Goal: Task Accomplishment & Management: Use online tool/utility

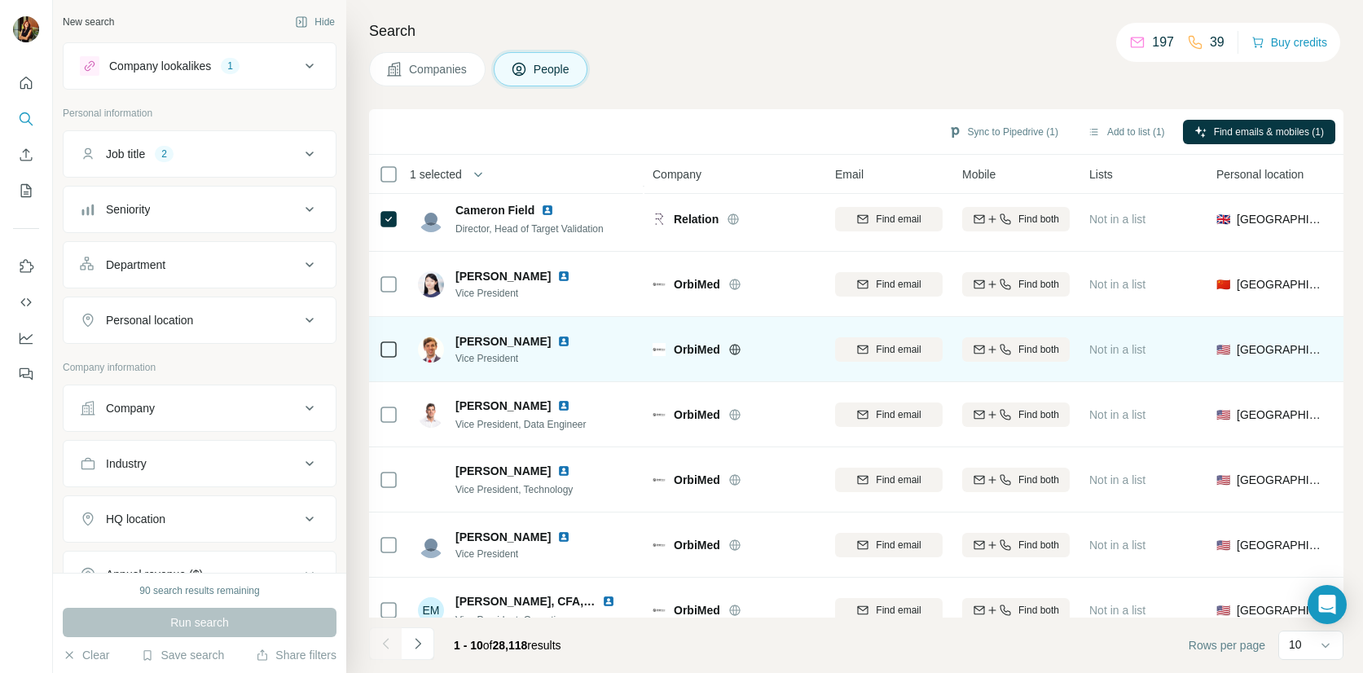
scroll to position [228, 0]
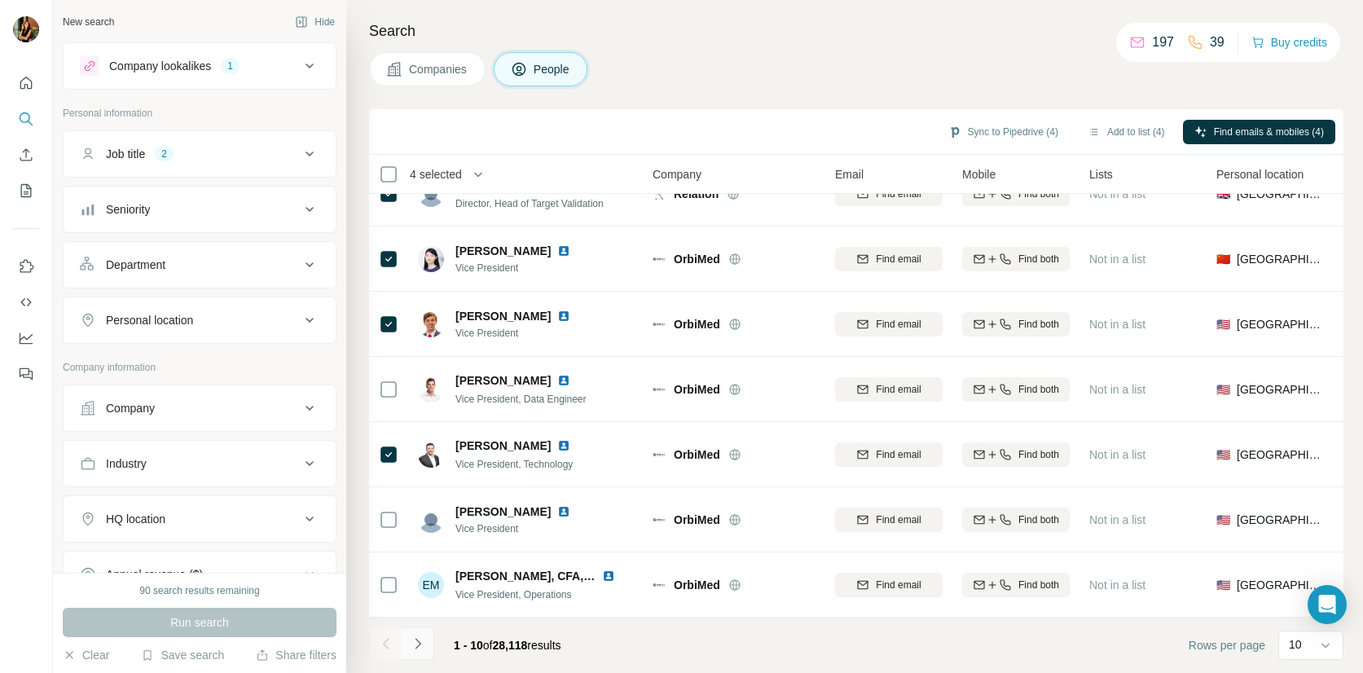
click at [418, 643] on icon "Navigate to next page" at bounding box center [418, 643] width 16 height 16
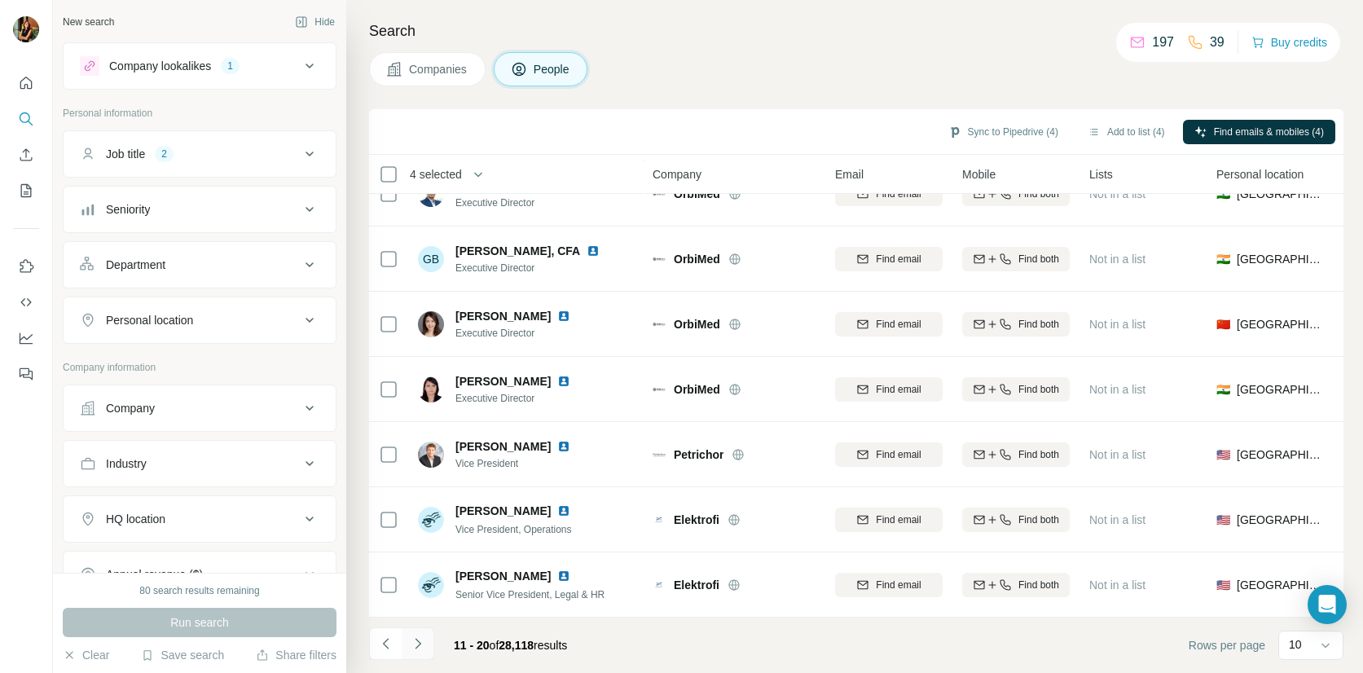
click at [418, 641] on icon "Navigate to next page" at bounding box center [418, 643] width 6 height 11
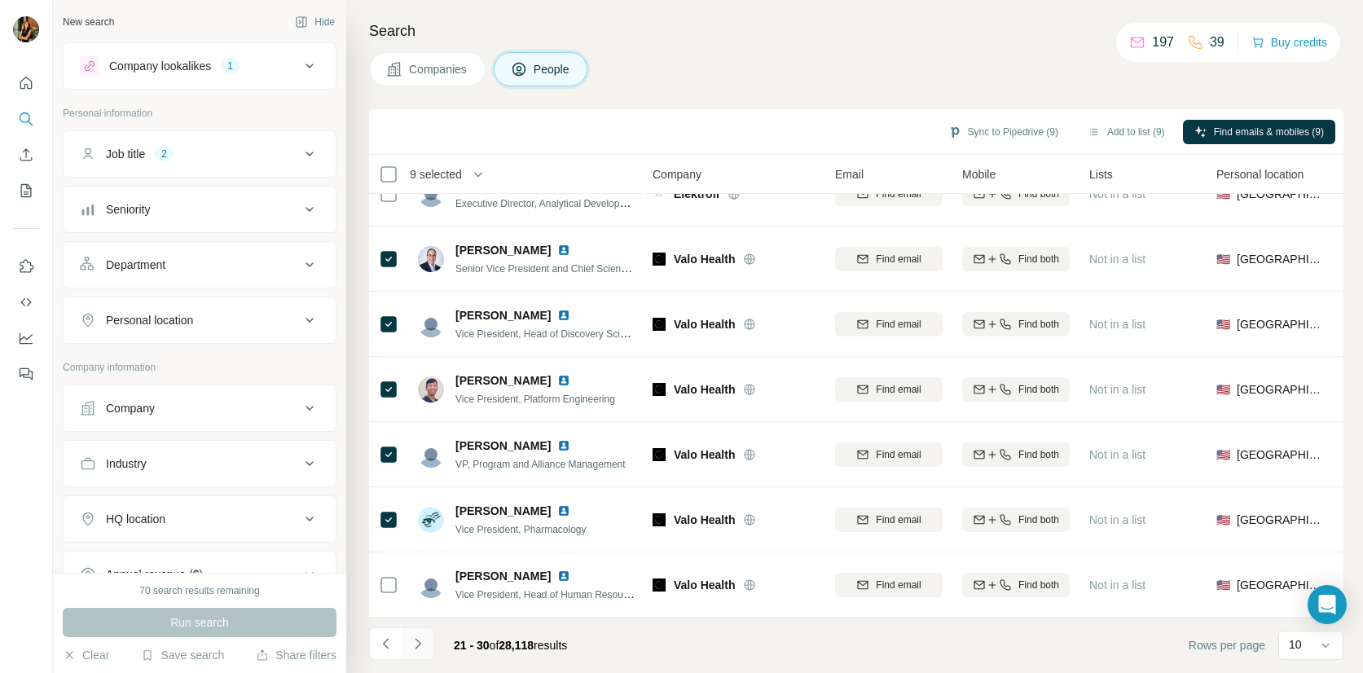
click at [419, 642] on icon "Navigate to next page" at bounding box center [418, 643] width 6 height 11
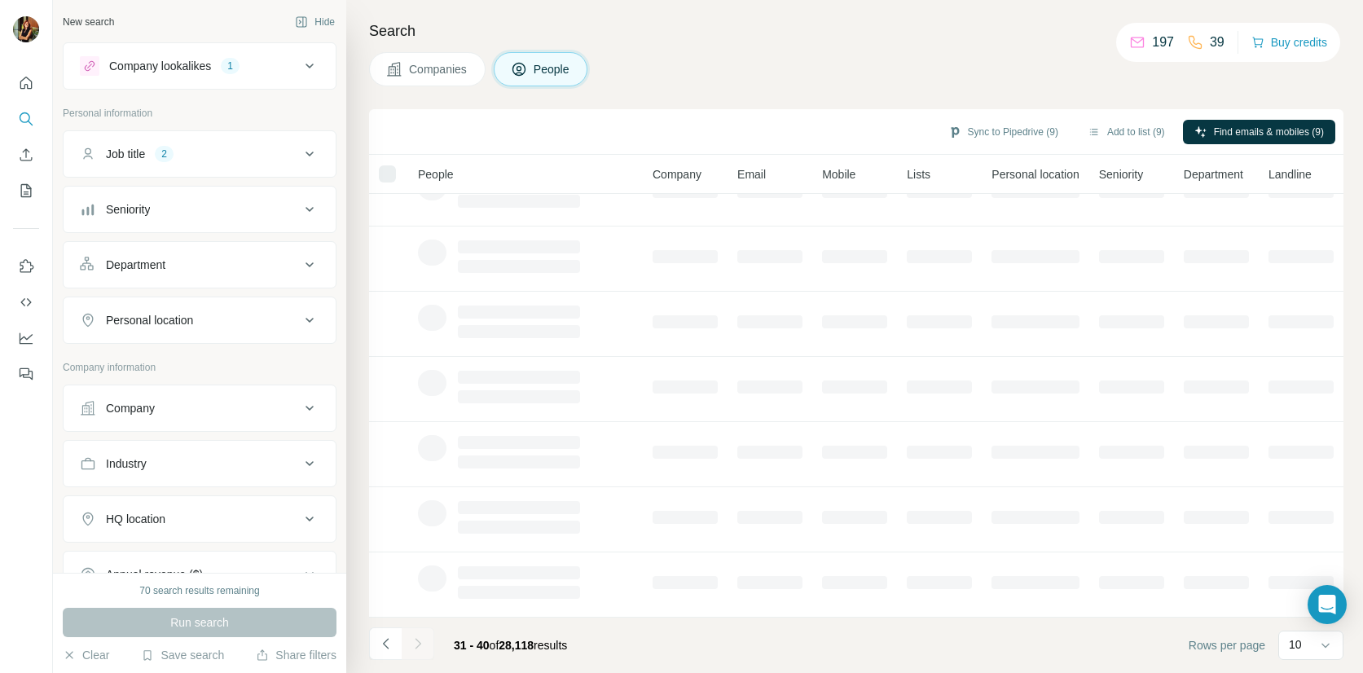
scroll to position [0, 0]
click at [1001, 131] on button "Sync to Pipedrive (9)" at bounding box center [1003, 132] width 133 height 24
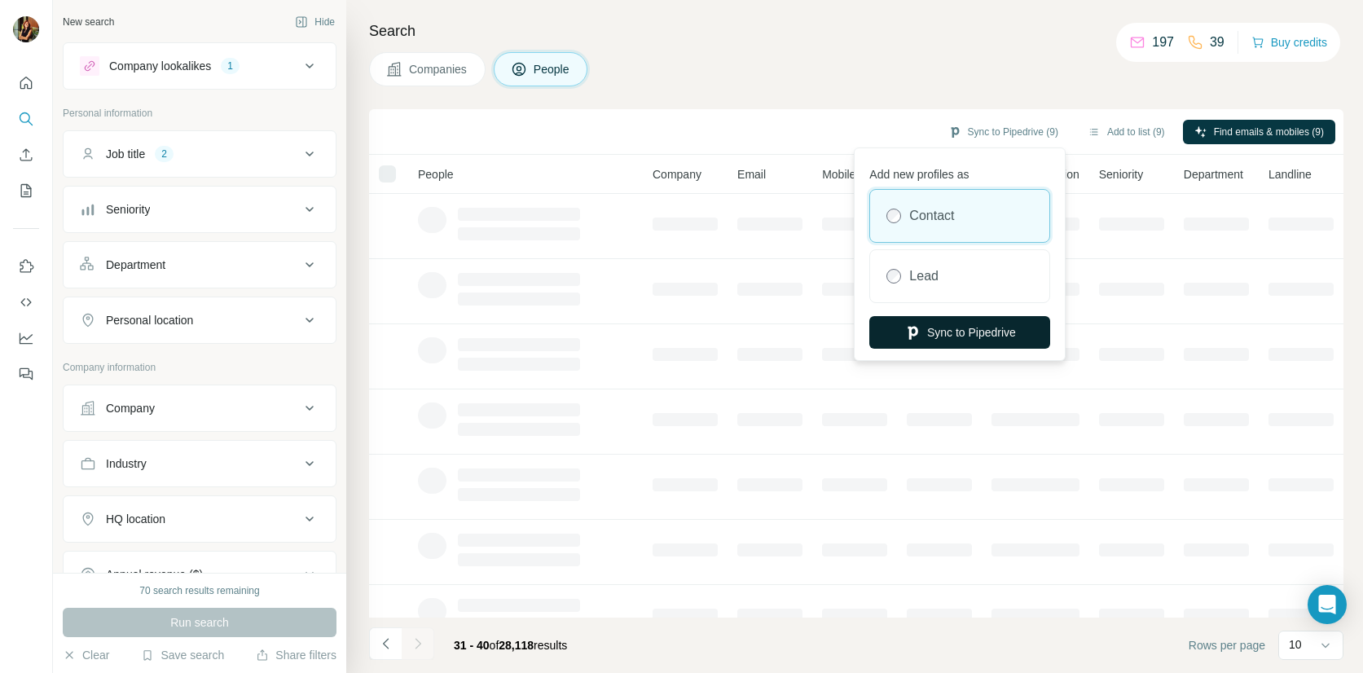
click at [935, 329] on button "Sync to Pipedrive" at bounding box center [959, 332] width 181 height 33
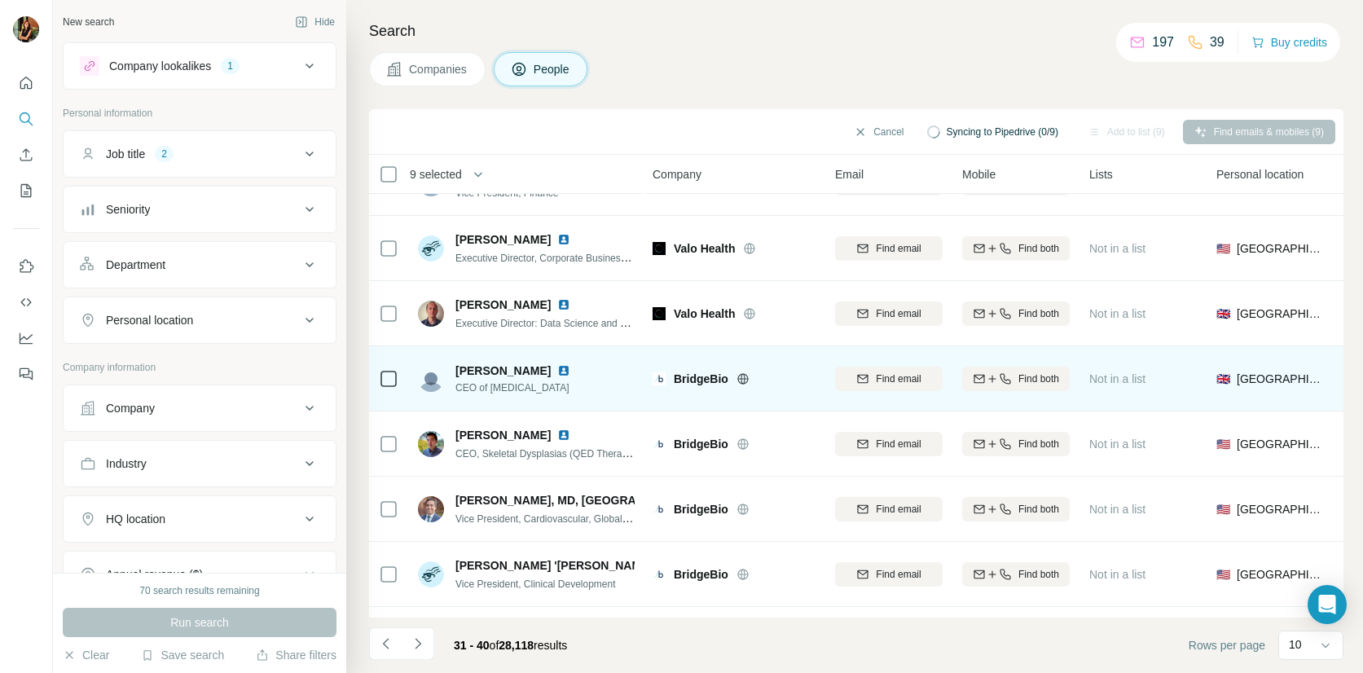
scroll to position [228, 0]
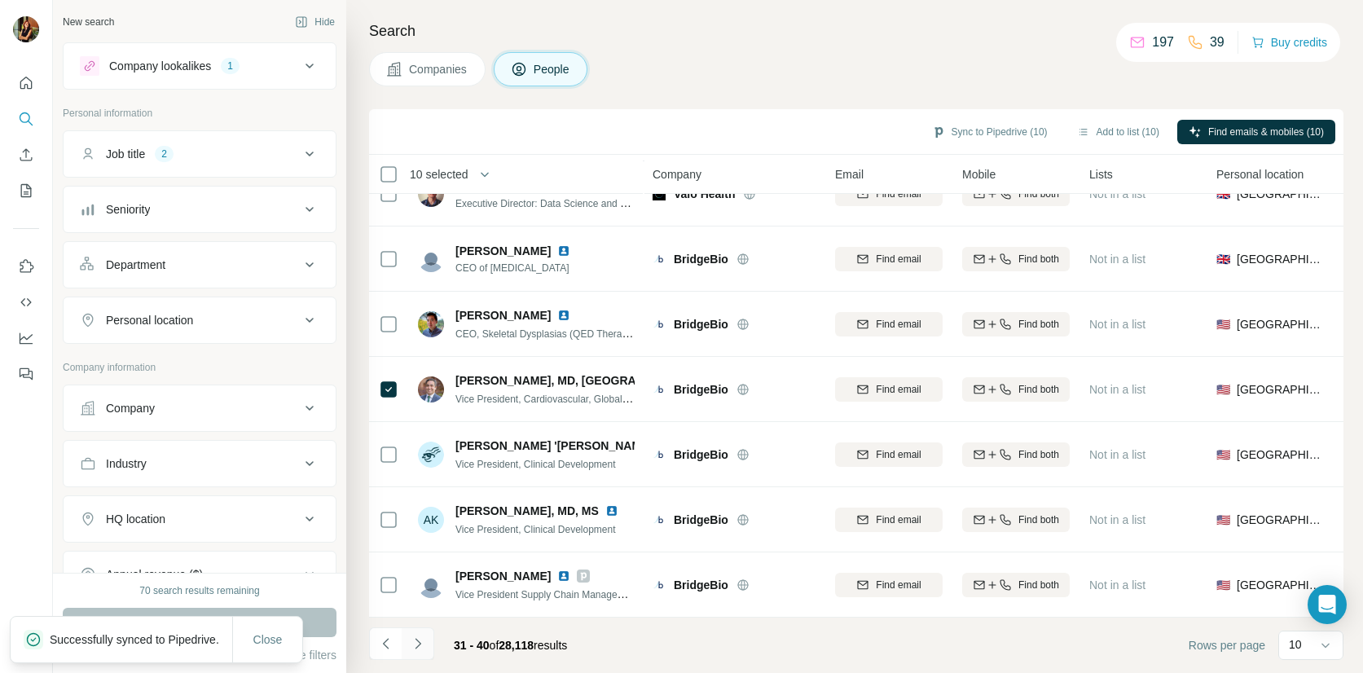
click at [419, 643] on icon "Navigate to next page" at bounding box center [418, 643] width 16 height 16
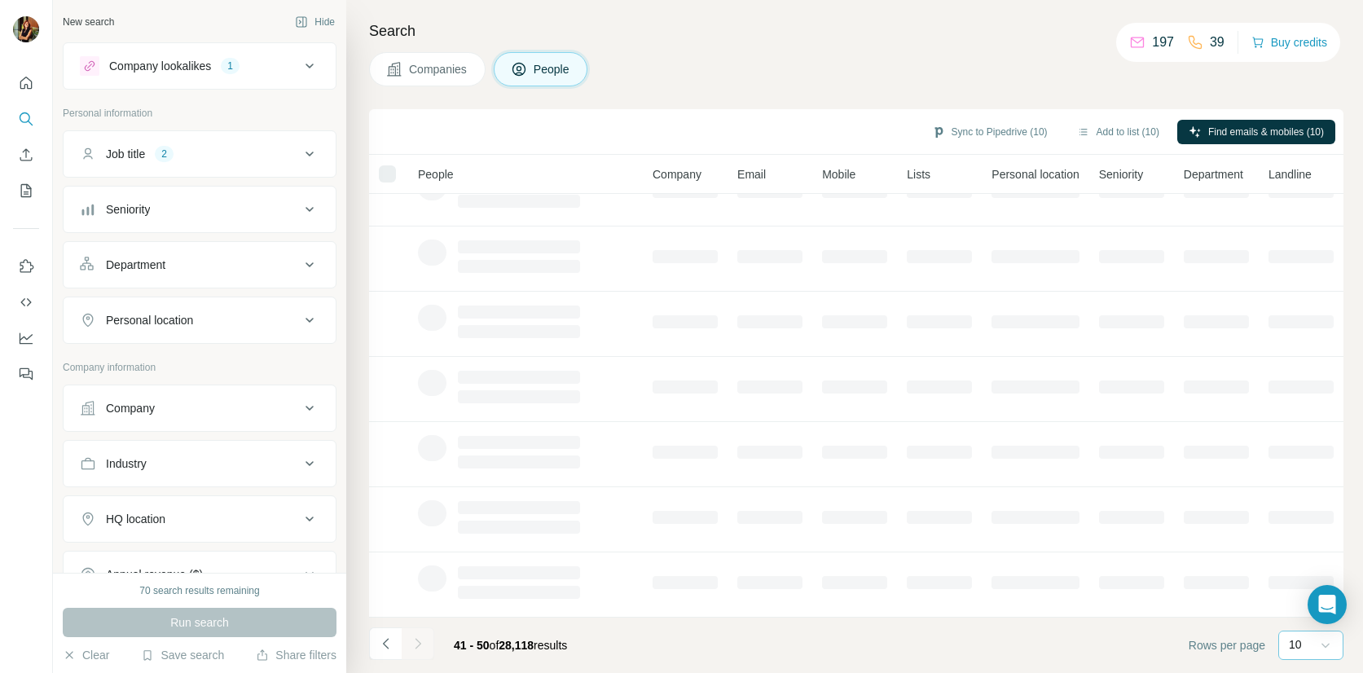
click at [1326, 645] on icon at bounding box center [1325, 645] width 16 height 16
click at [1299, 577] on p "20" at bounding box center [1298, 579] width 13 height 16
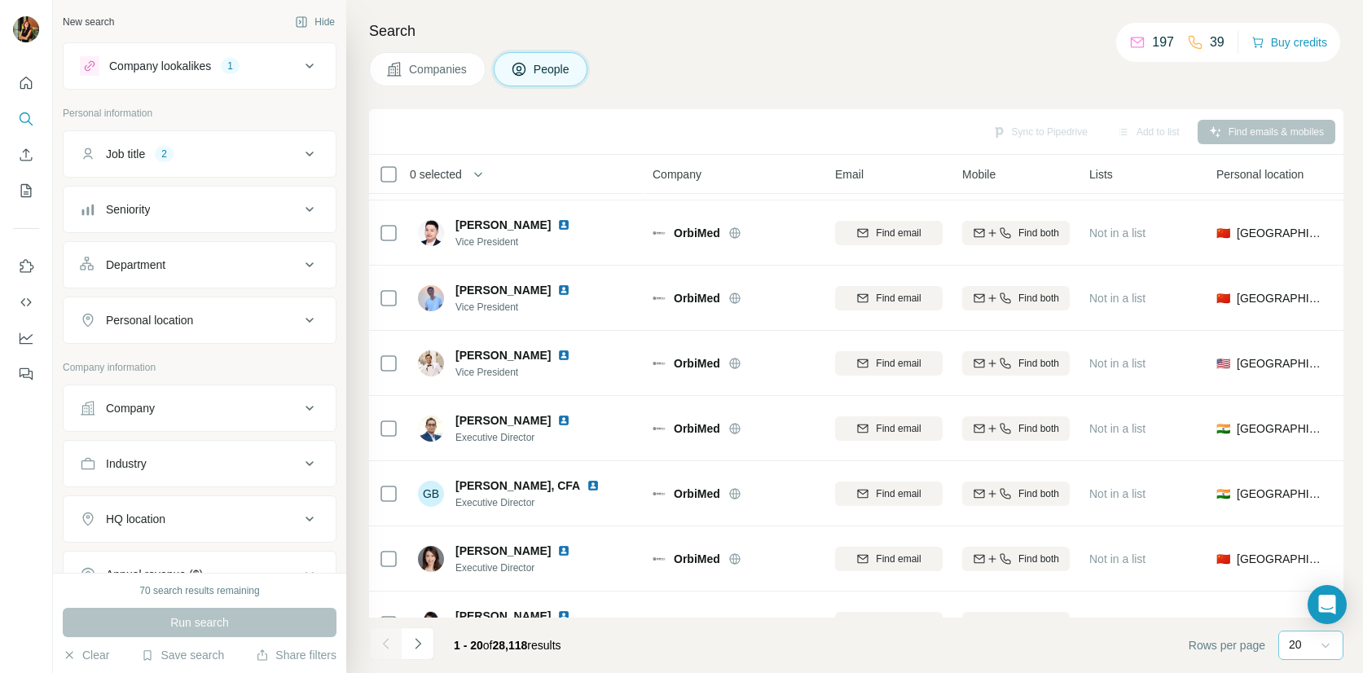
scroll to position [880, 0]
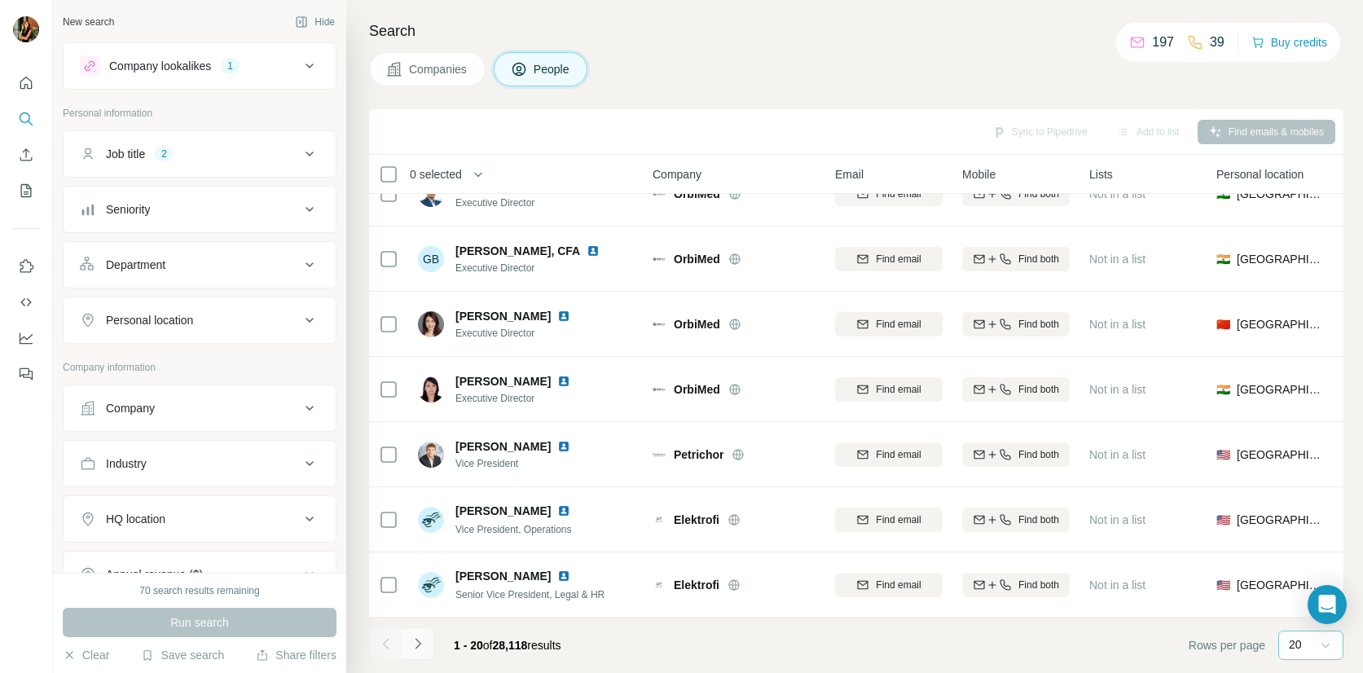
click at [419, 642] on icon "Navigate to next page" at bounding box center [418, 643] width 16 height 16
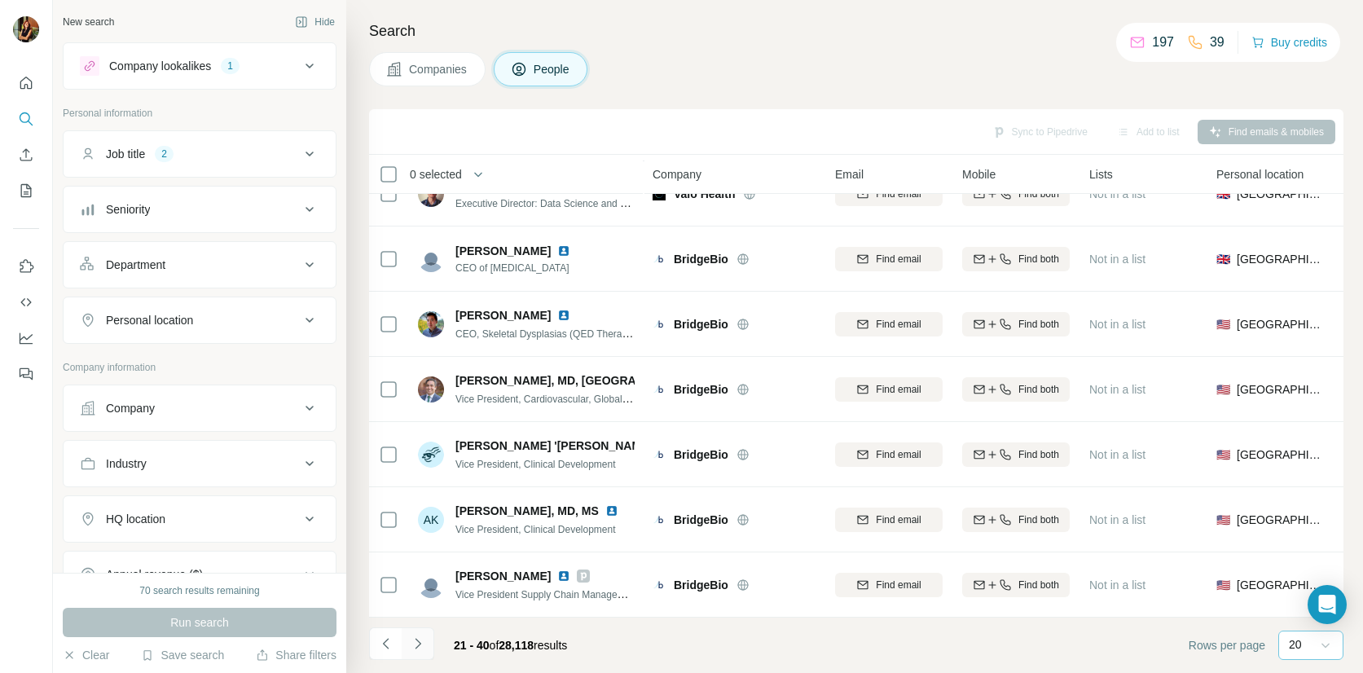
click at [419, 642] on icon "Navigate to next page" at bounding box center [418, 643] width 16 height 16
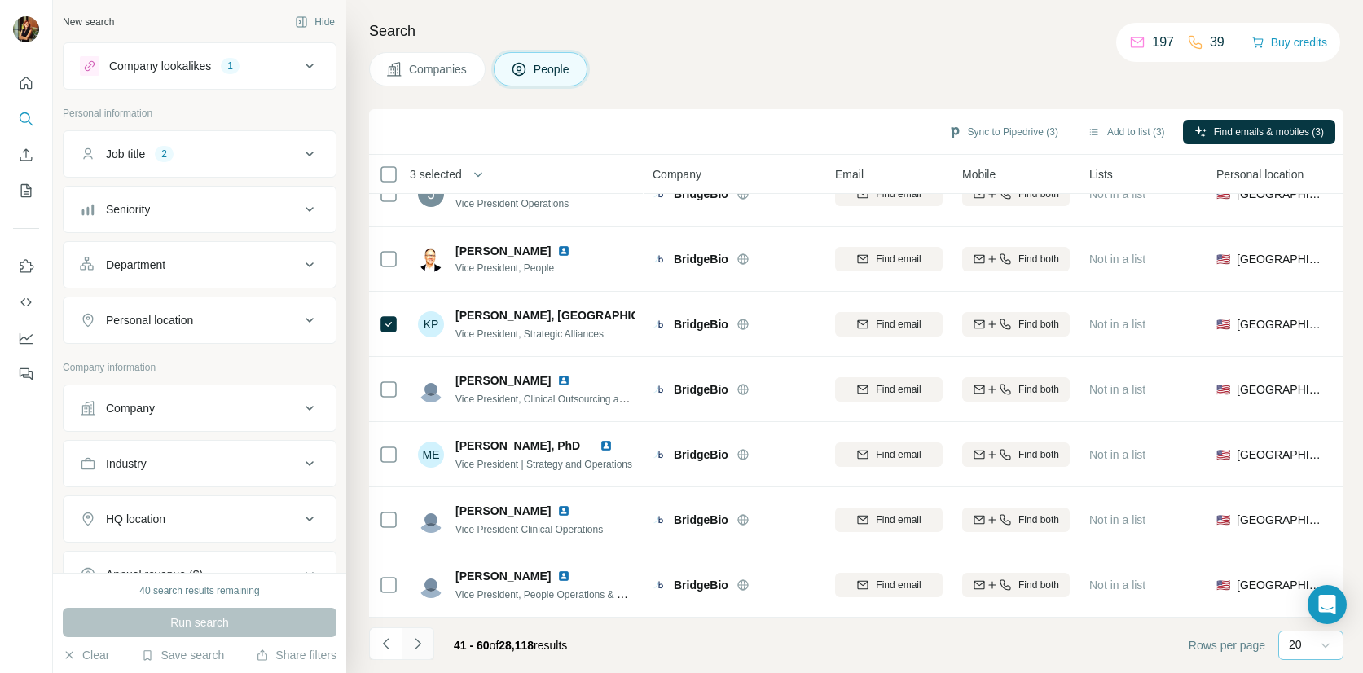
click at [417, 644] on icon "Navigate to next page" at bounding box center [418, 643] width 16 height 16
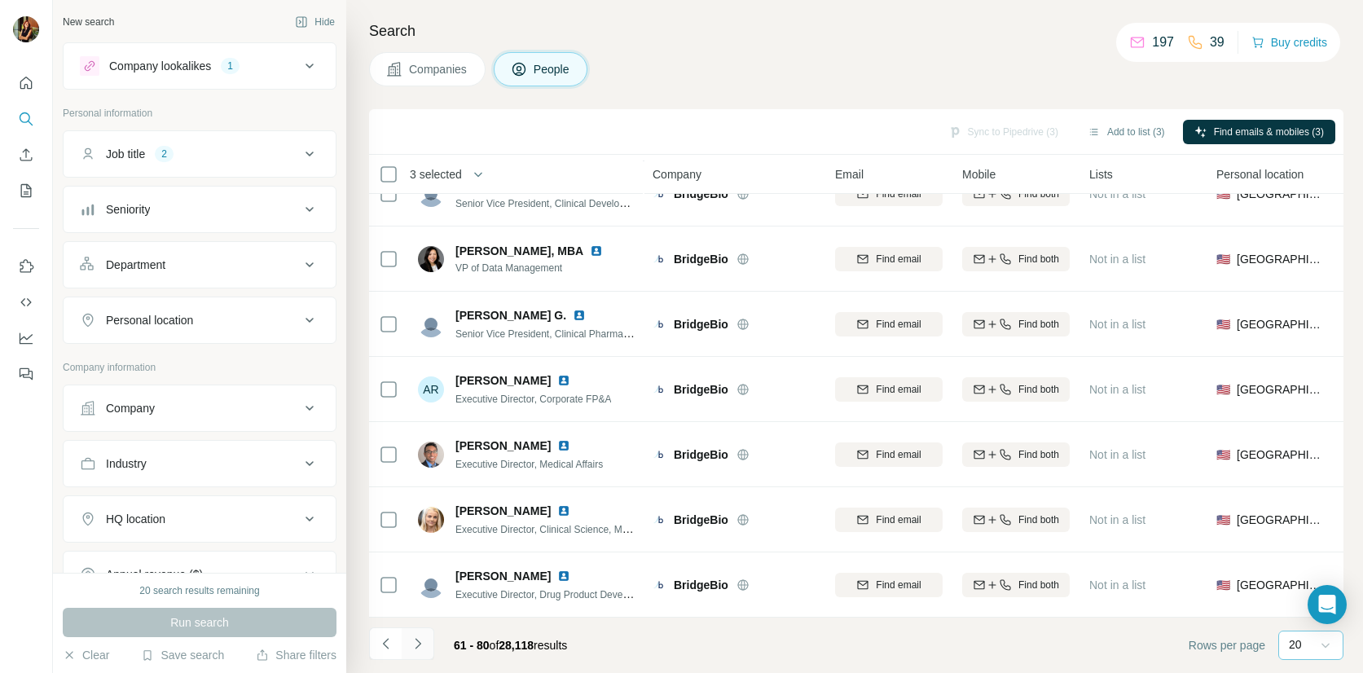
click at [418, 643] on icon "Navigate to next page" at bounding box center [418, 643] width 16 height 16
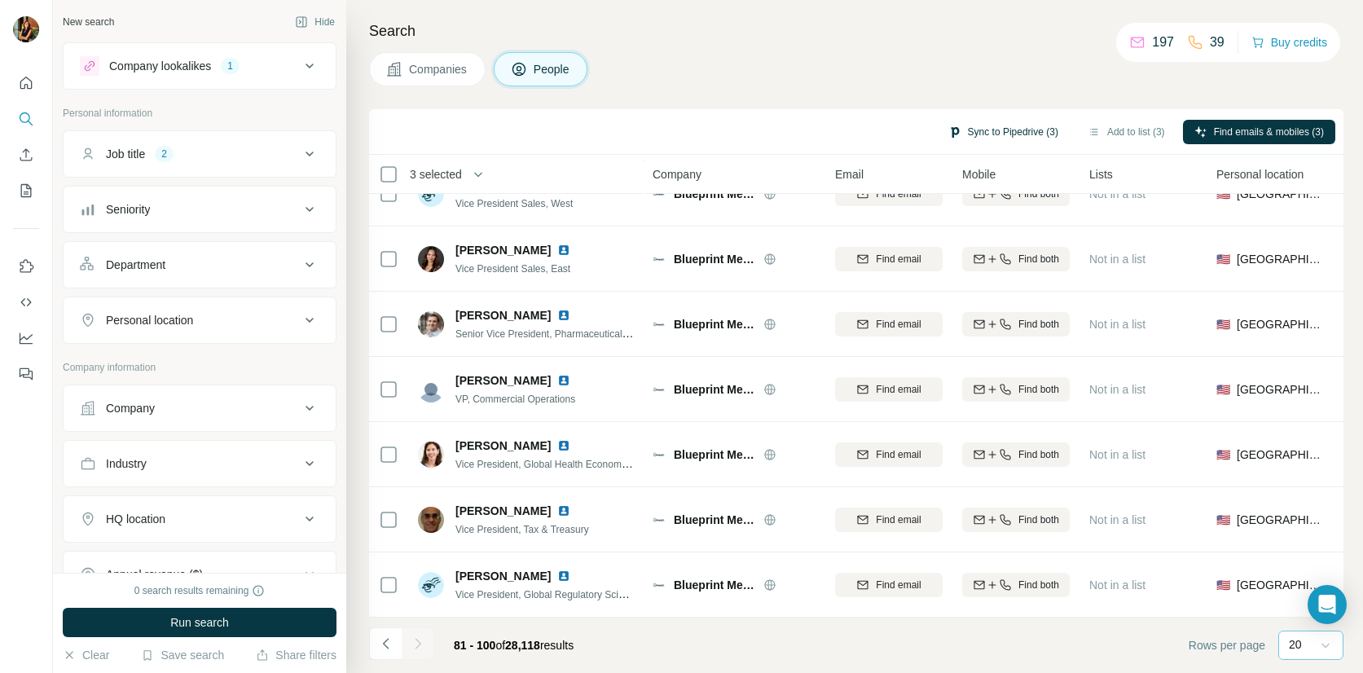
click at [1000, 130] on button "Sync to Pipedrive (3)" at bounding box center [1003, 132] width 133 height 24
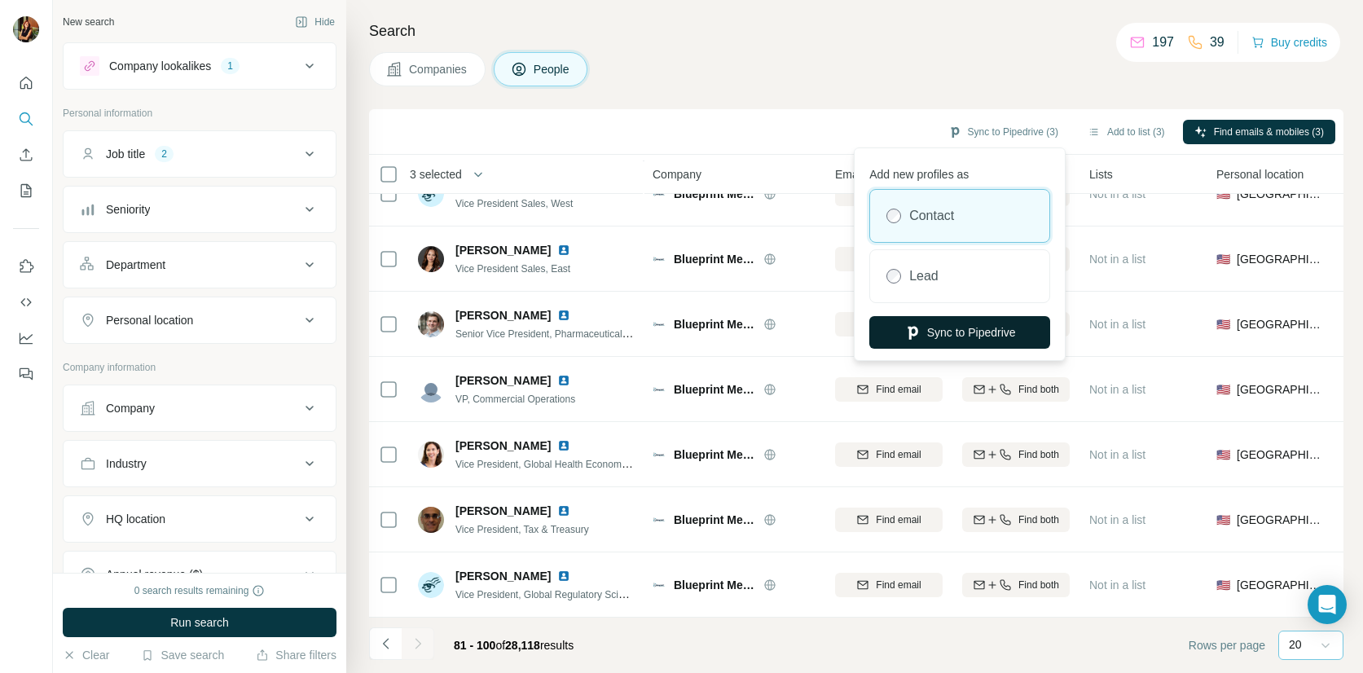
click at [961, 328] on button "Sync to Pipedrive" at bounding box center [959, 332] width 181 height 33
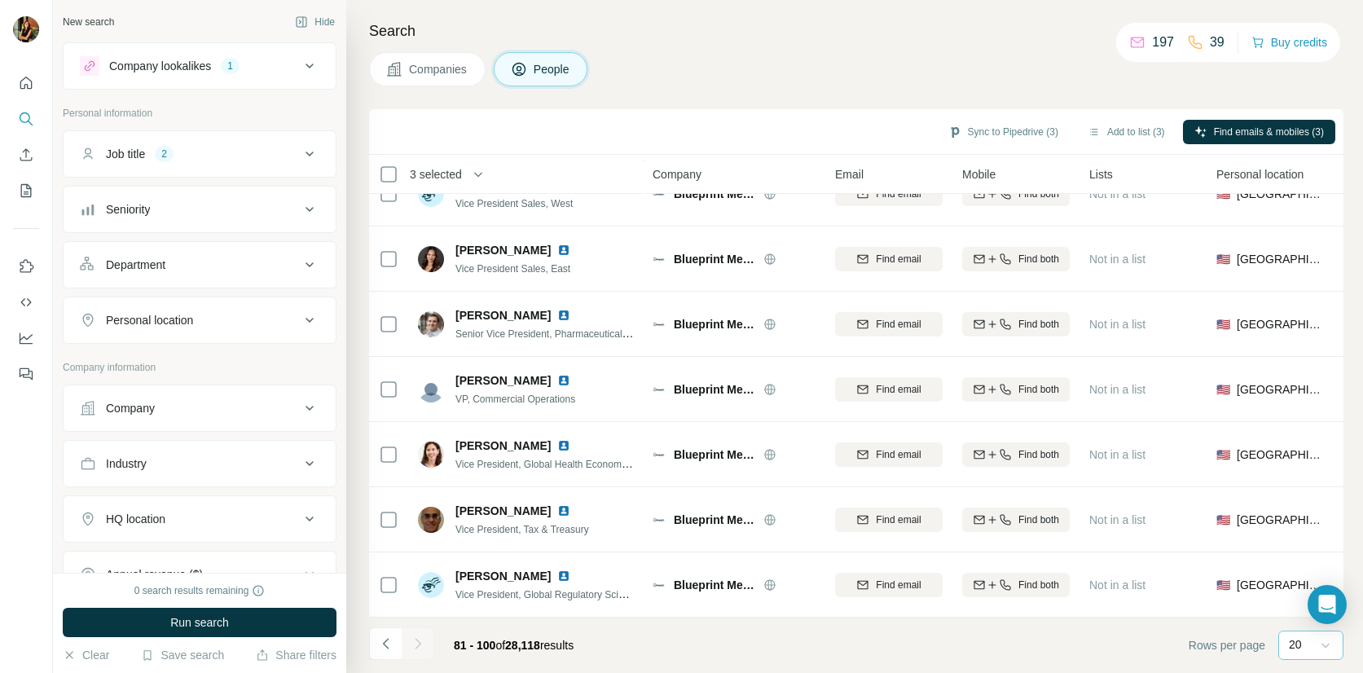
click at [314, 405] on icon at bounding box center [310, 408] width 20 height 20
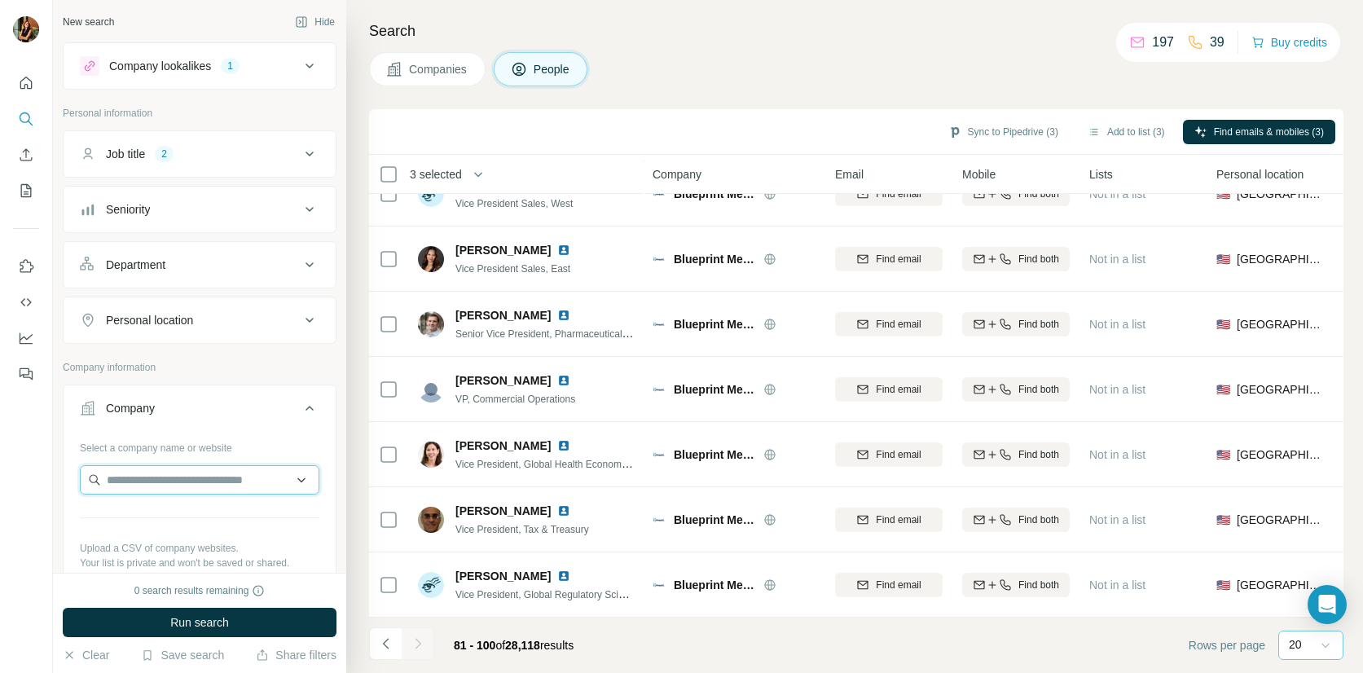
click at [205, 480] on input "text" at bounding box center [199, 479] width 239 height 29
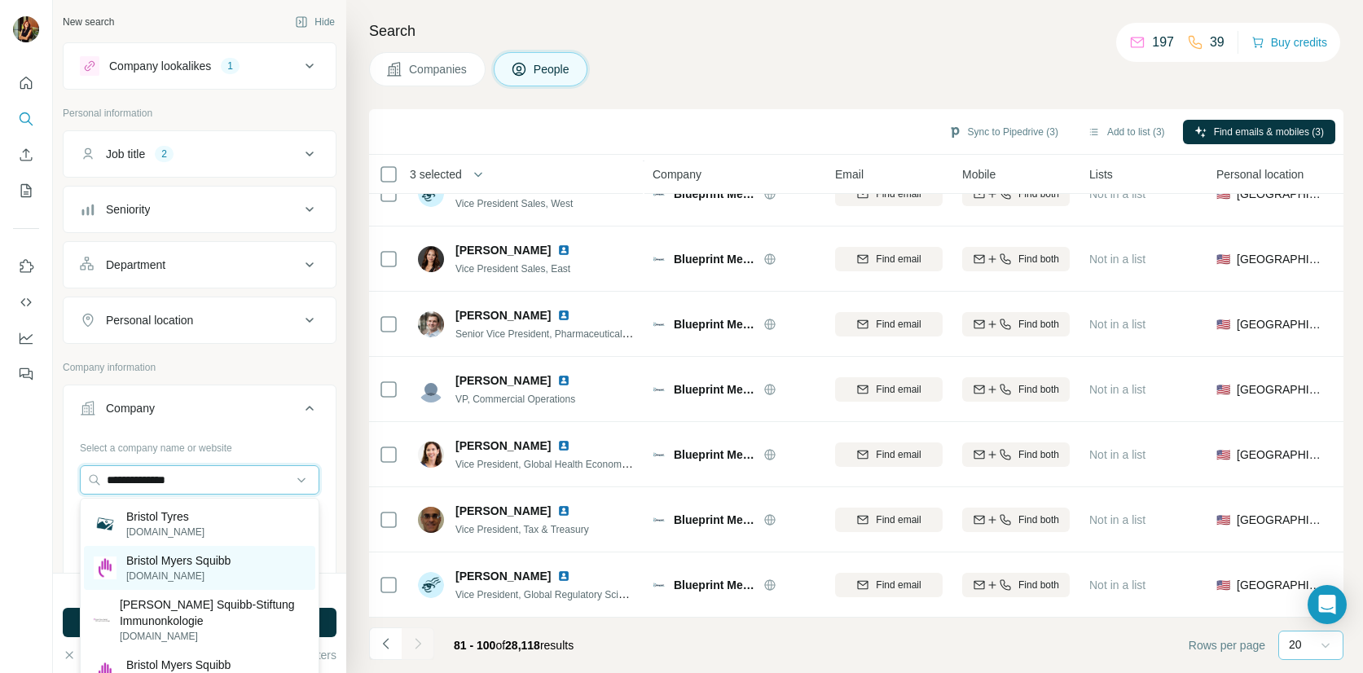
type input "**********"
click at [178, 568] on p "Bristol Myers Squibb" at bounding box center [178, 560] width 104 height 16
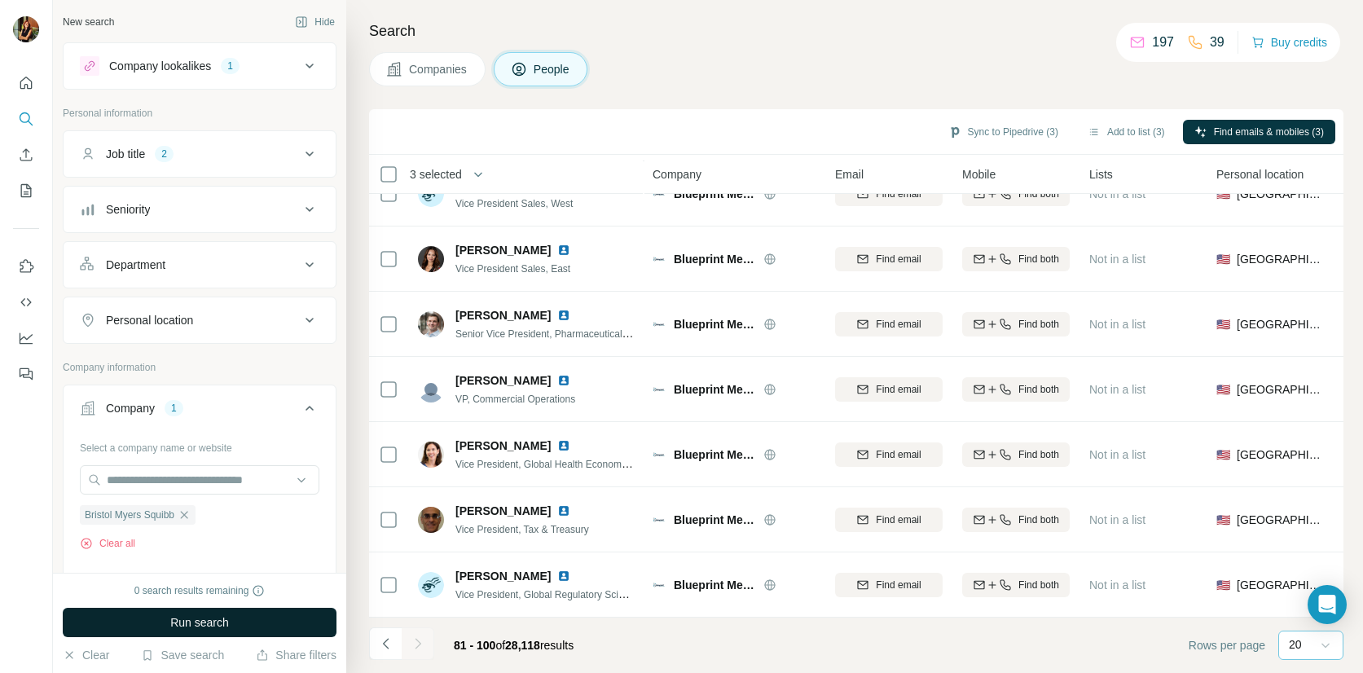
click at [301, 622] on button "Run search" at bounding box center [200, 622] width 274 height 29
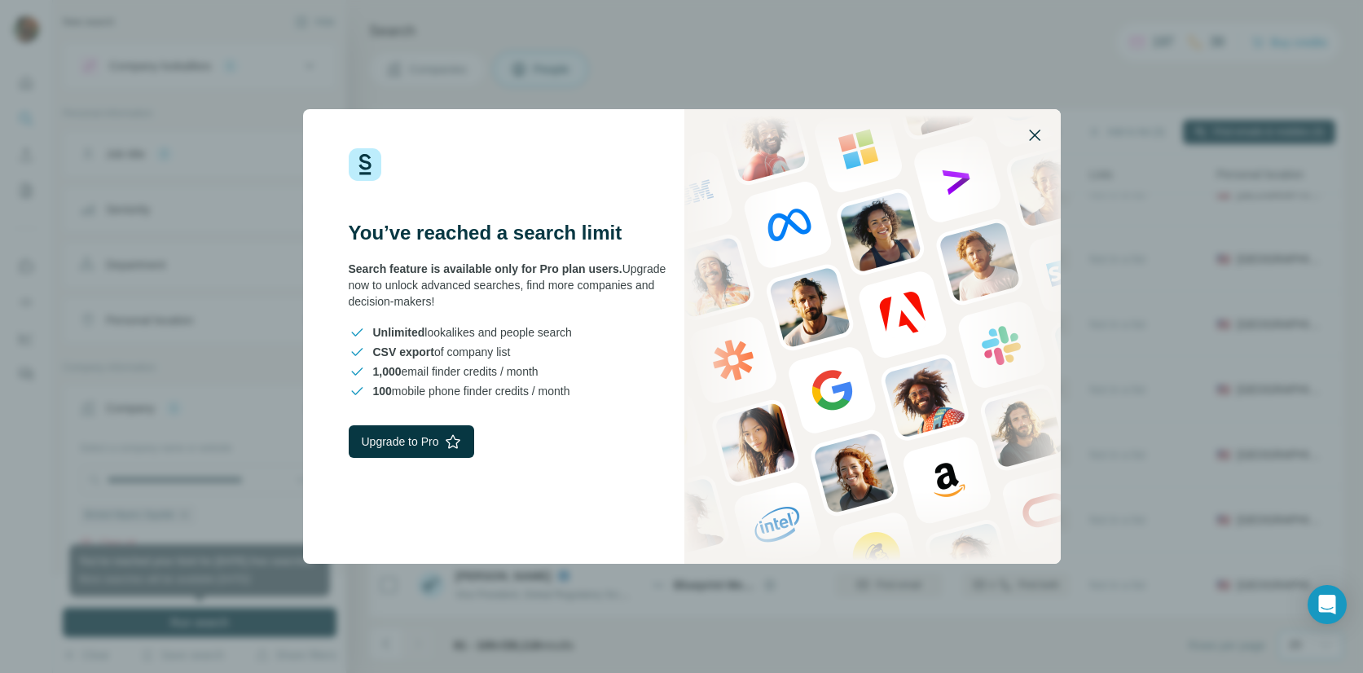
click at [1031, 136] on icon "button" at bounding box center [1035, 135] width 20 height 20
